Goal: Task Accomplishment & Management: Manage account settings

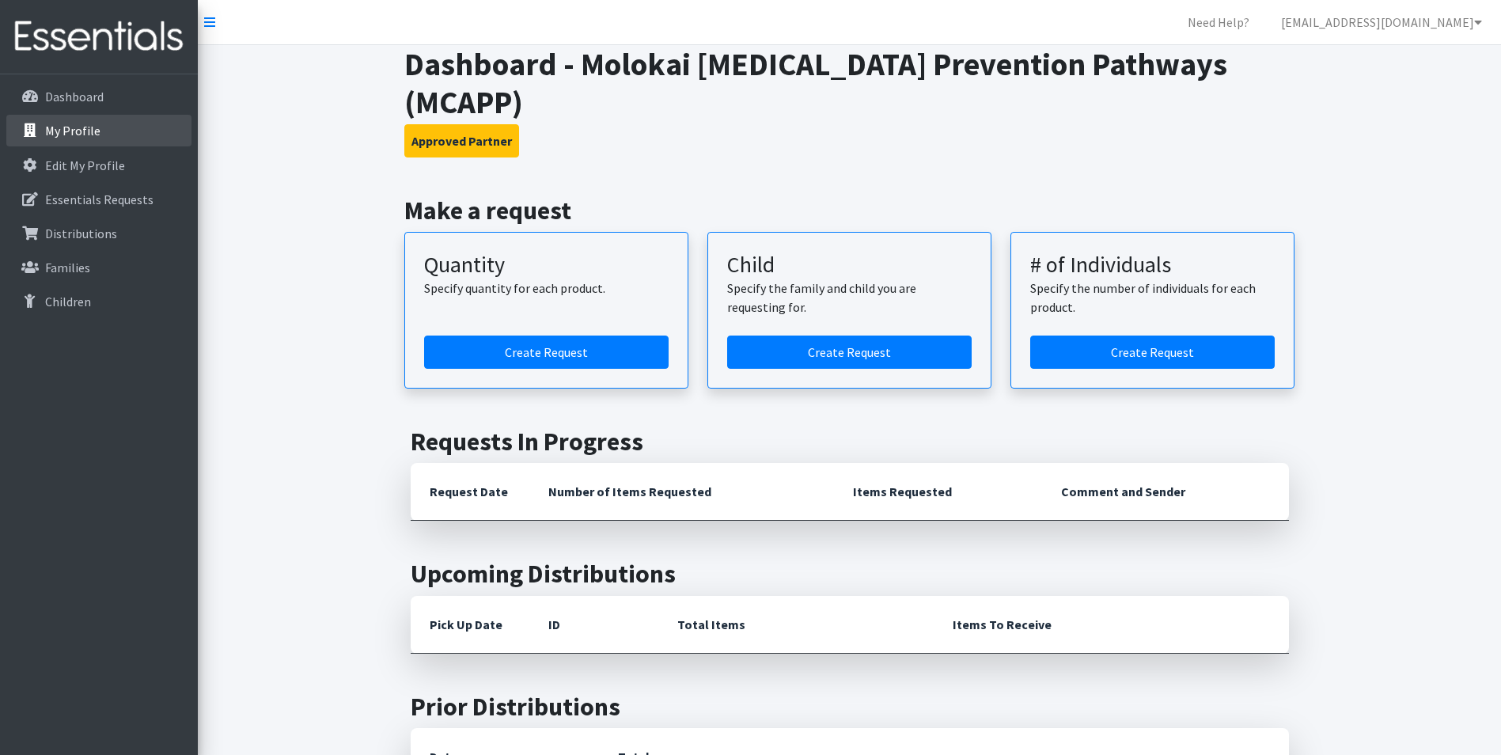
click at [125, 131] on link "My Profile" at bounding box center [98, 131] width 185 height 32
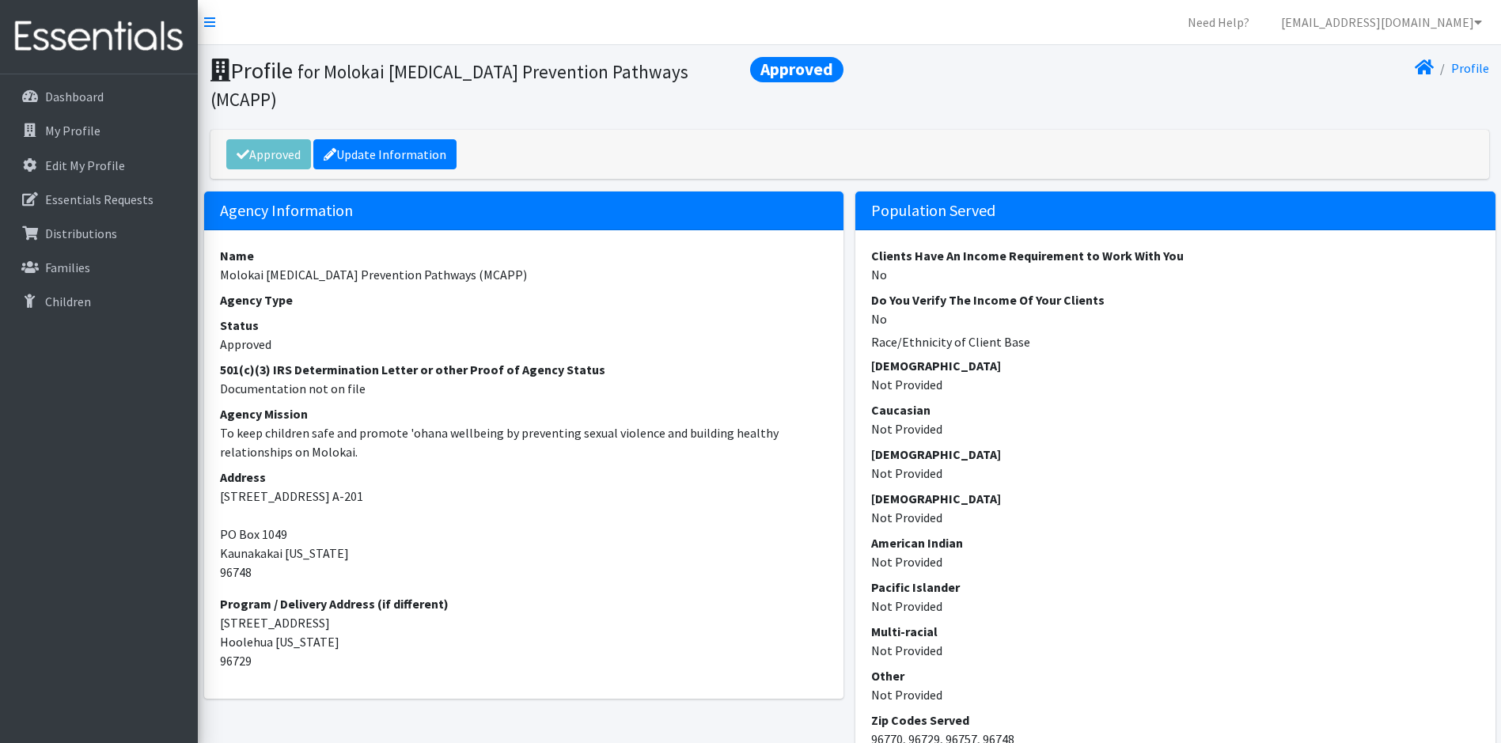
click at [150, 74] on div "Dashboard My Profile Edit My Profile Essentials Requests Distributions Families…" at bounding box center [99, 423] width 198 height 698
click at [142, 95] on link "Dashboard" at bounding box center [98, 97] width 185 height 32
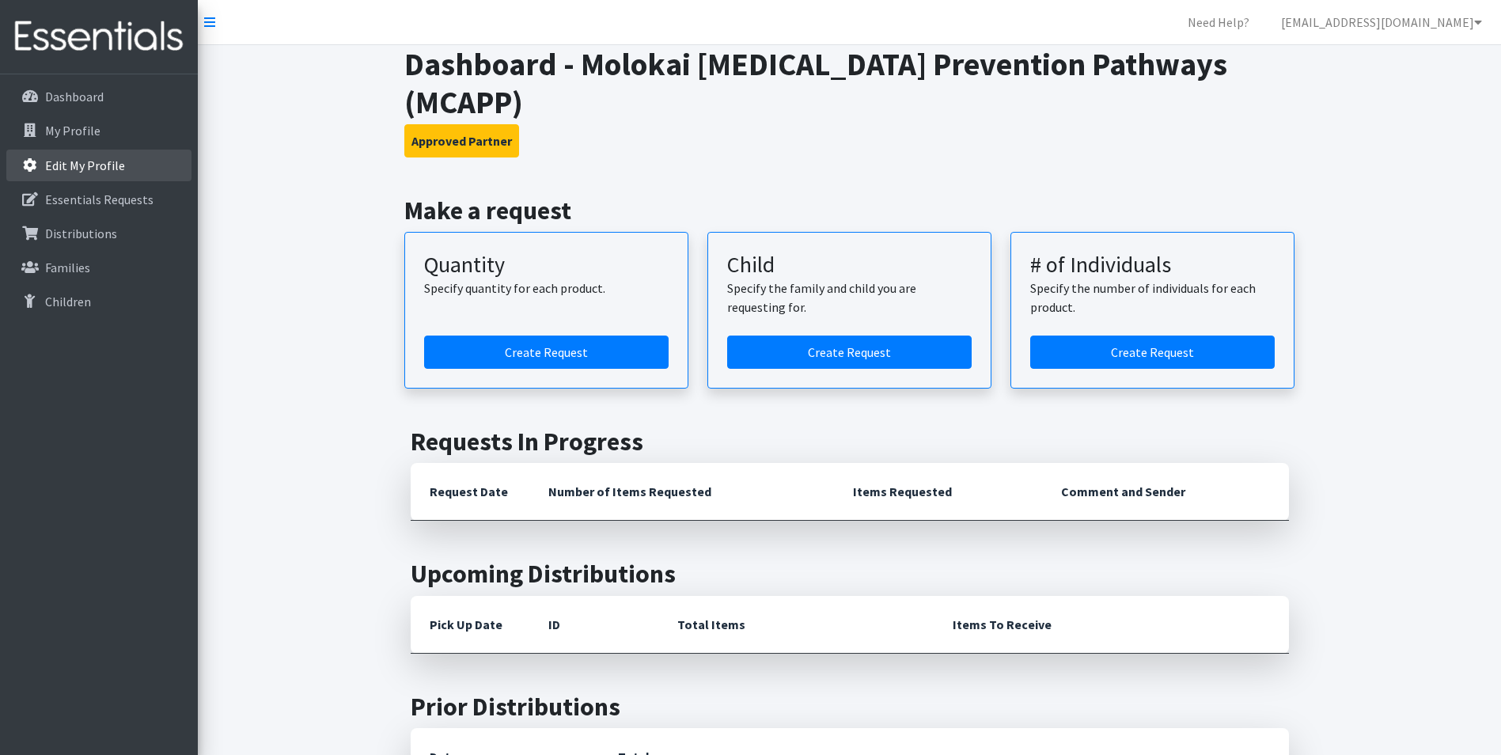
click at [63, 161] on p "Edit My Profile" at bounding box center [85, 165] width 80 height 16
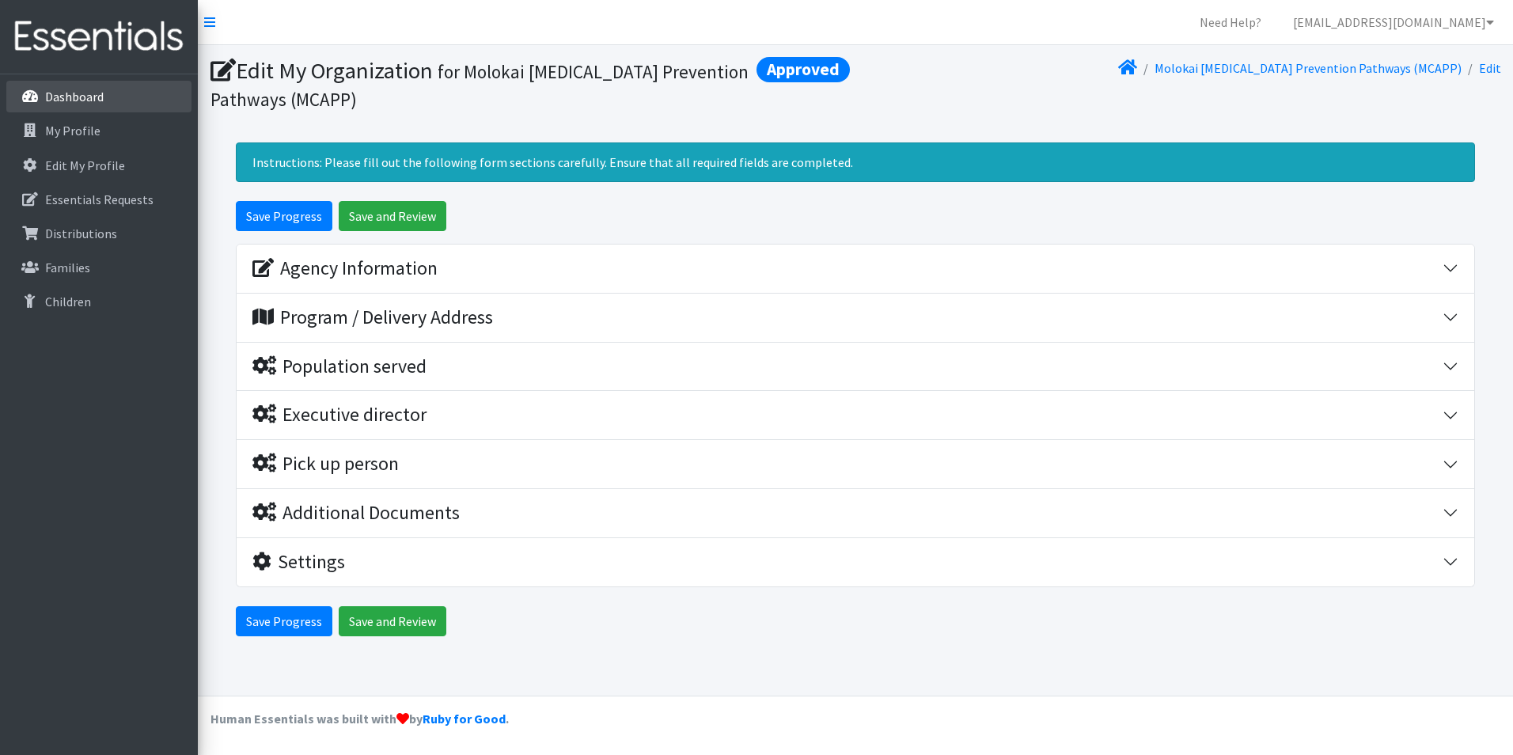
click at [82, 97] on p "Dashboard" at bounding box center [74, 97] width 59 height 16
click at [83, 122] on link "My Profile" at bounding box center [98, 131] width 185 height 32
